Goal: Task Accomplishment & Management: Use online tool/utility

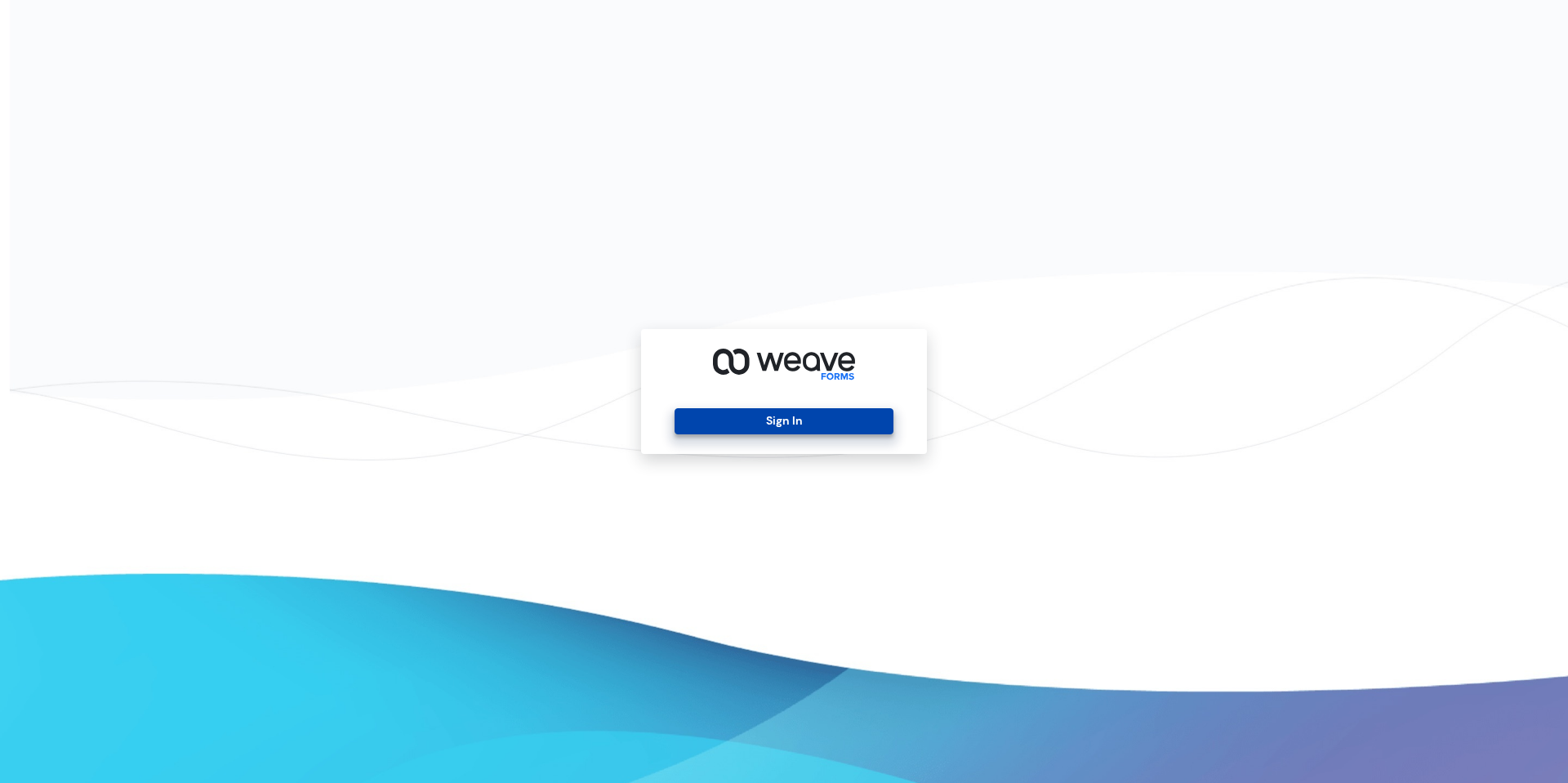
click at [842, 411] on button "Sign In" at bounding box center [784, 421] width 218 height 27
